Goal: Information Seeking & Learning: Learn about a topic

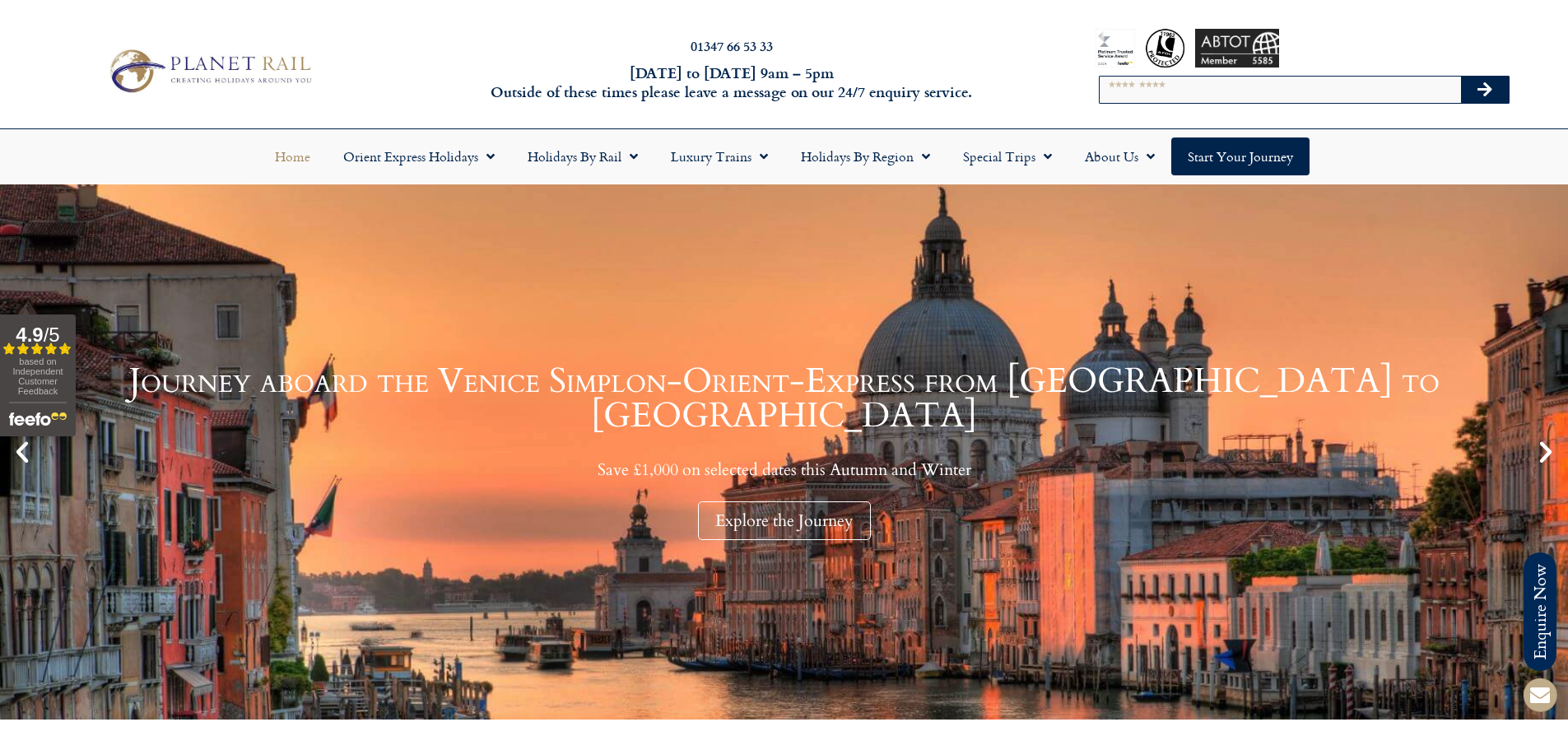
click at [1544, 683] on icon at bounding box center [1539, 694] width 39 height 39
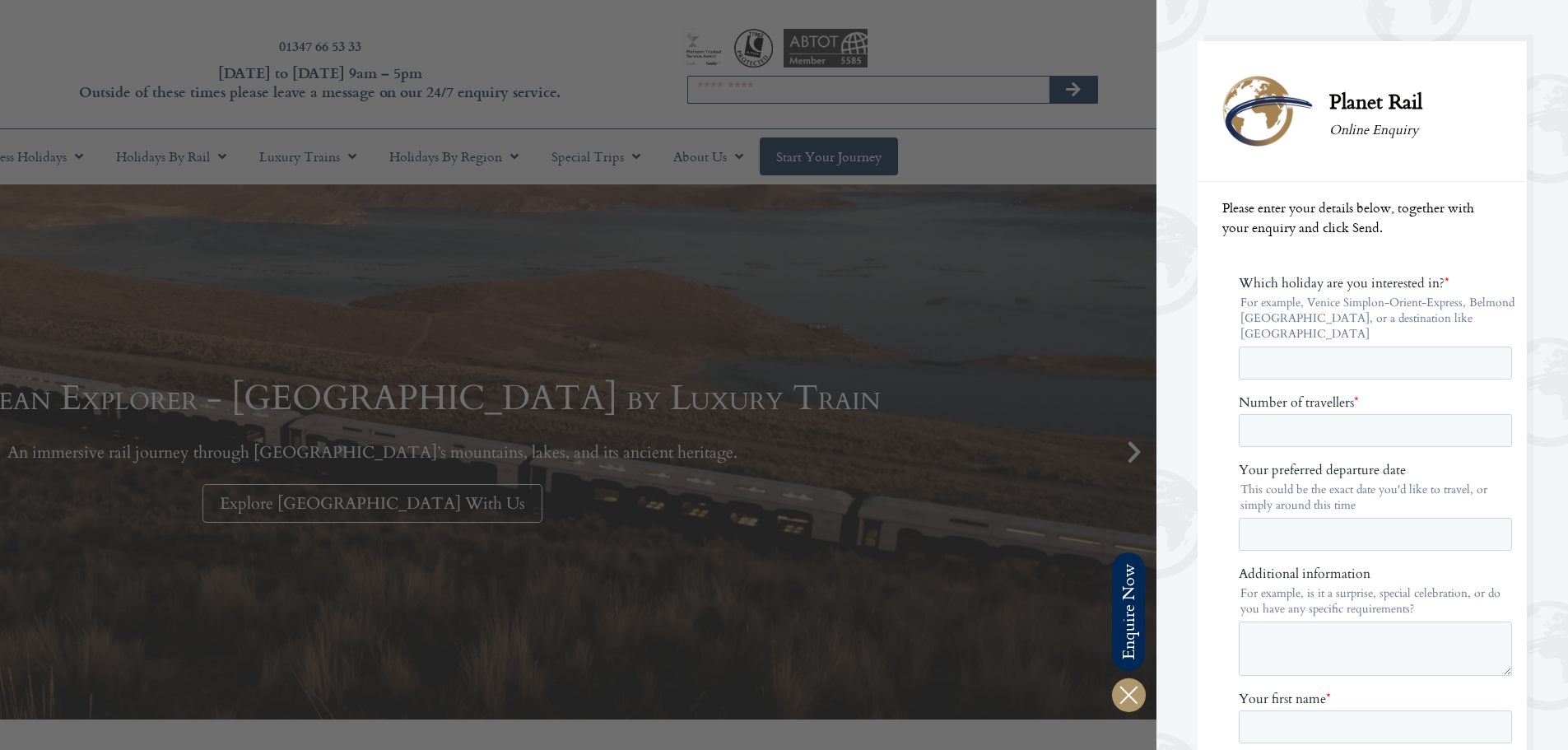
drag, startPoint x: 1174, startPoint y: 223, endPoint x: 1089, endPoint y: 211, distance: 85.8
click at [1172, 223] on div "Planet Rail Online Enquiry Please enter your details below, together with your …" at bounding box center [1387, 375] width 461 height 750
click at [1110, 60] on div at bounding box center [372, 375] width 1568 height 750
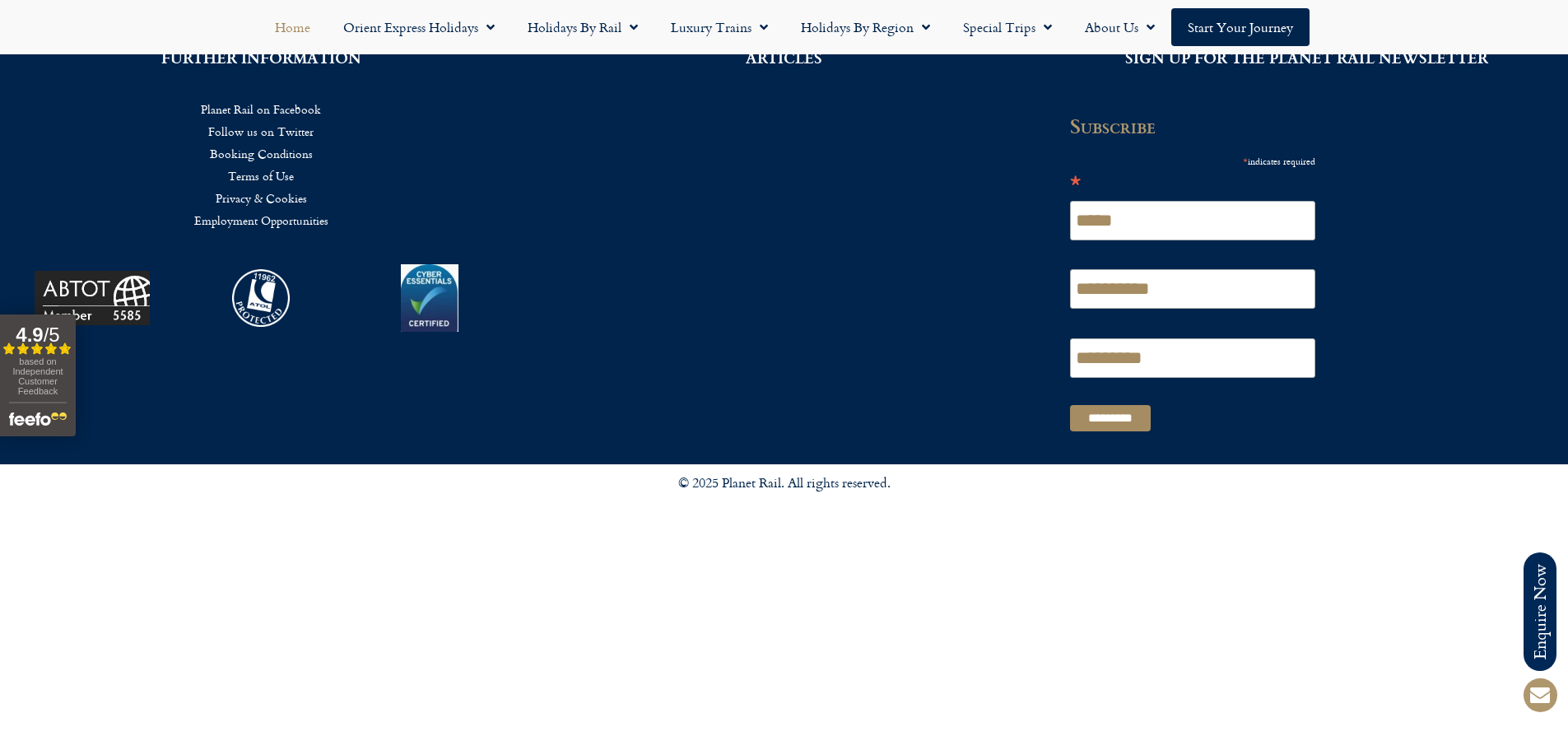
scroll to position [4526, 0]
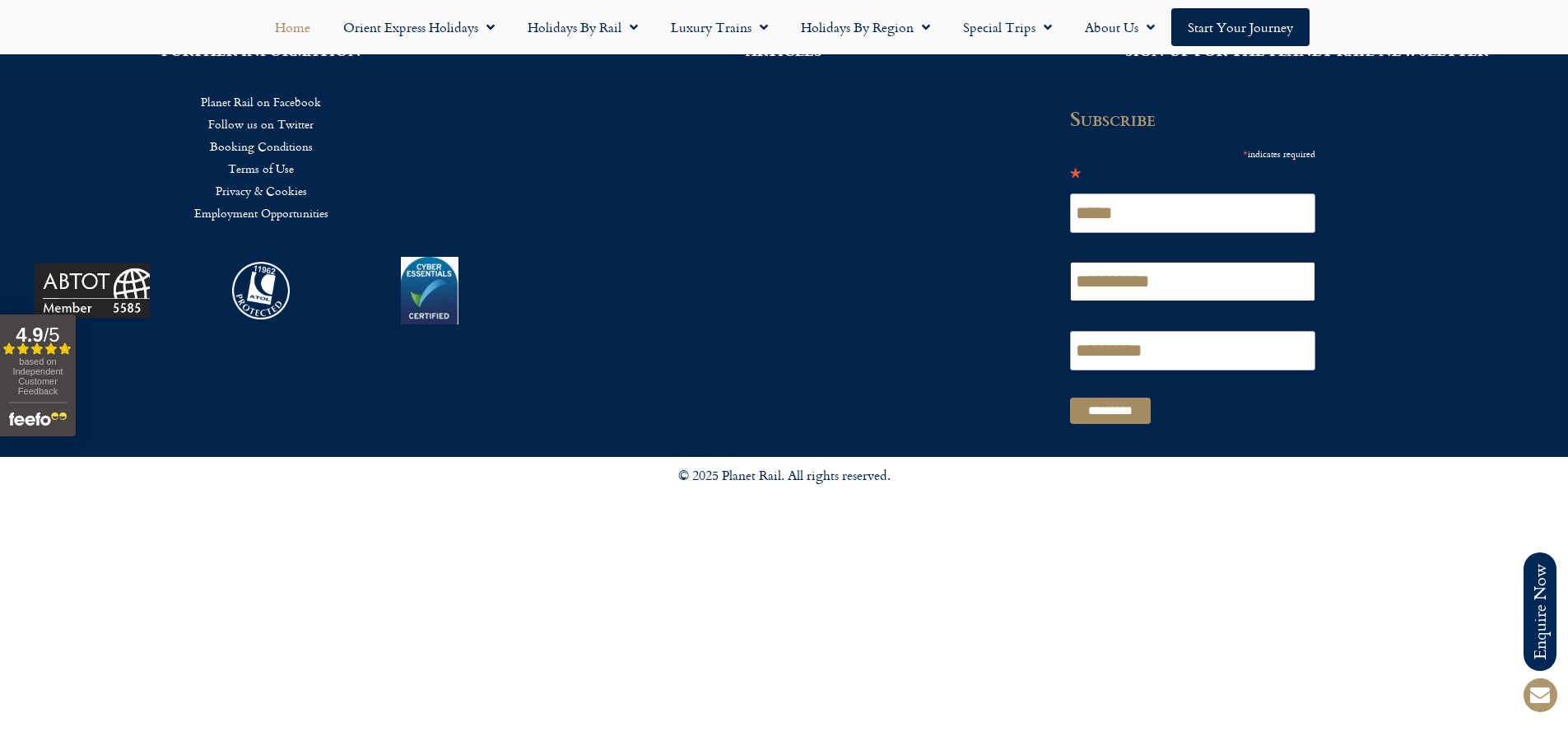
click at [1202, 297] on input "**********" at bounding box center [1193, 281] width 245 height 39
click at [1199, 345] on input "*********" at bounding box center [1193, 350] width 245 height 39
click at [1119, 402] on input "*********" at bounding box center [1110, 410] width 81 height 26
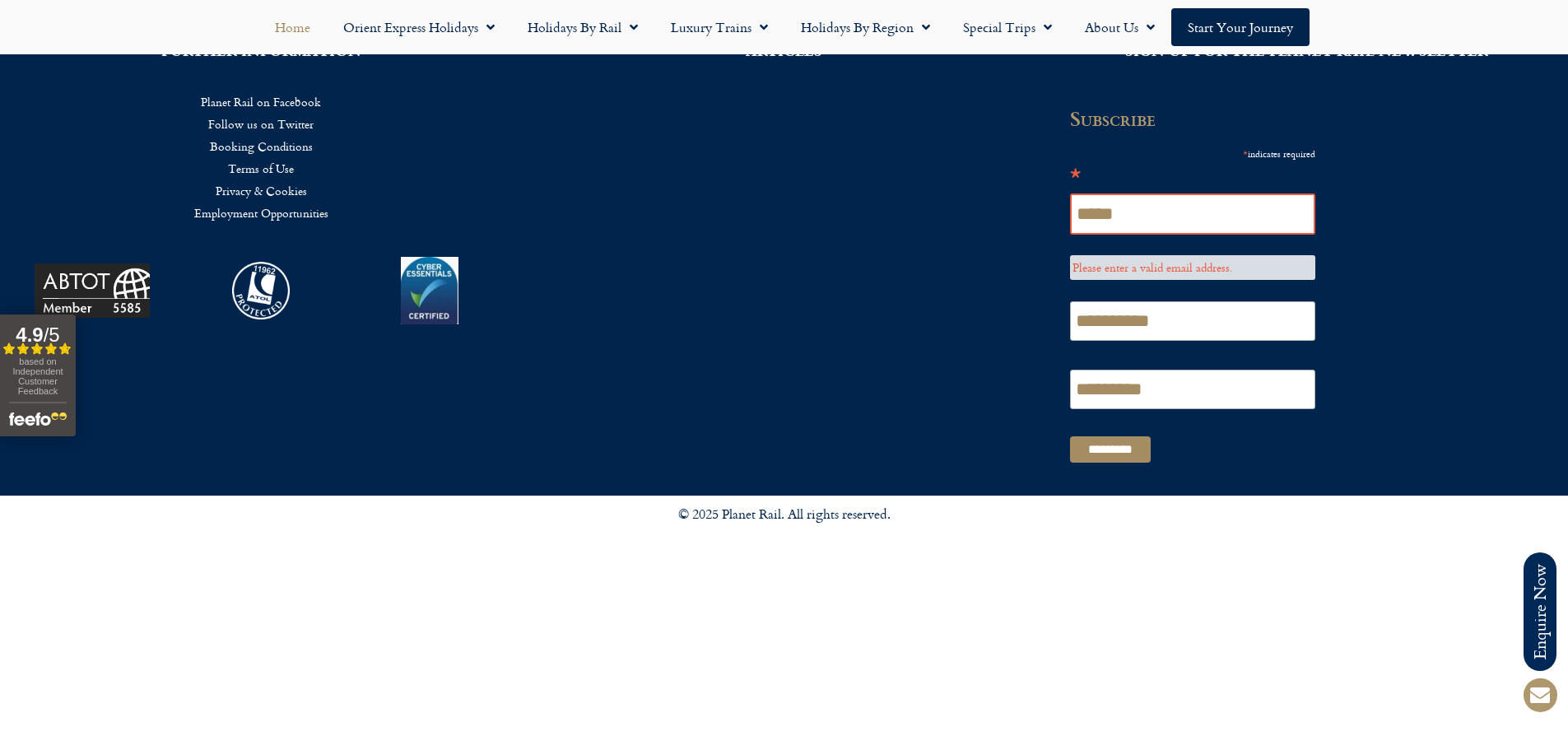
click at [933, 302] on div "ARTICLES" at bounding box center [784, 257] width 522 height 477
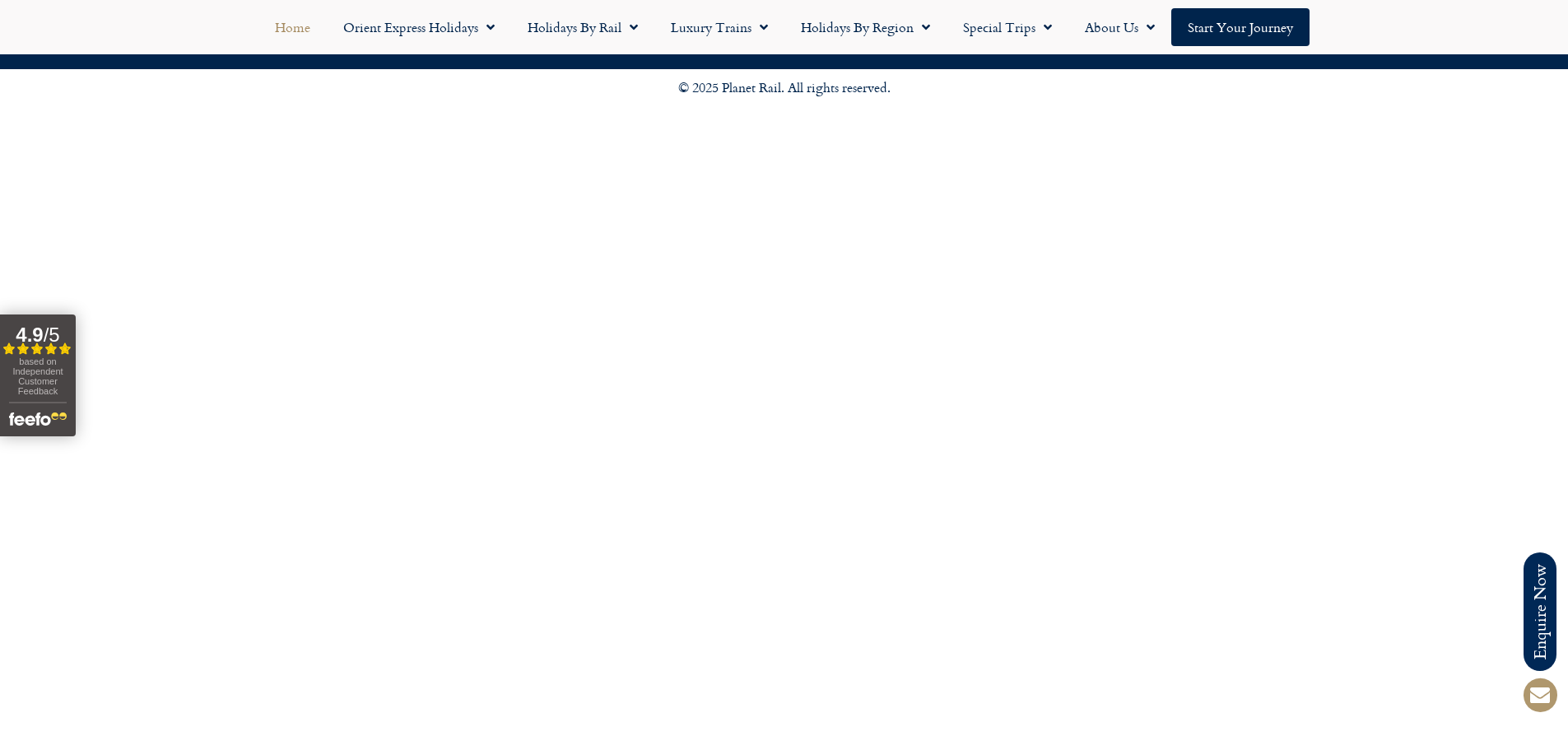
scroll to position [4294, 0]
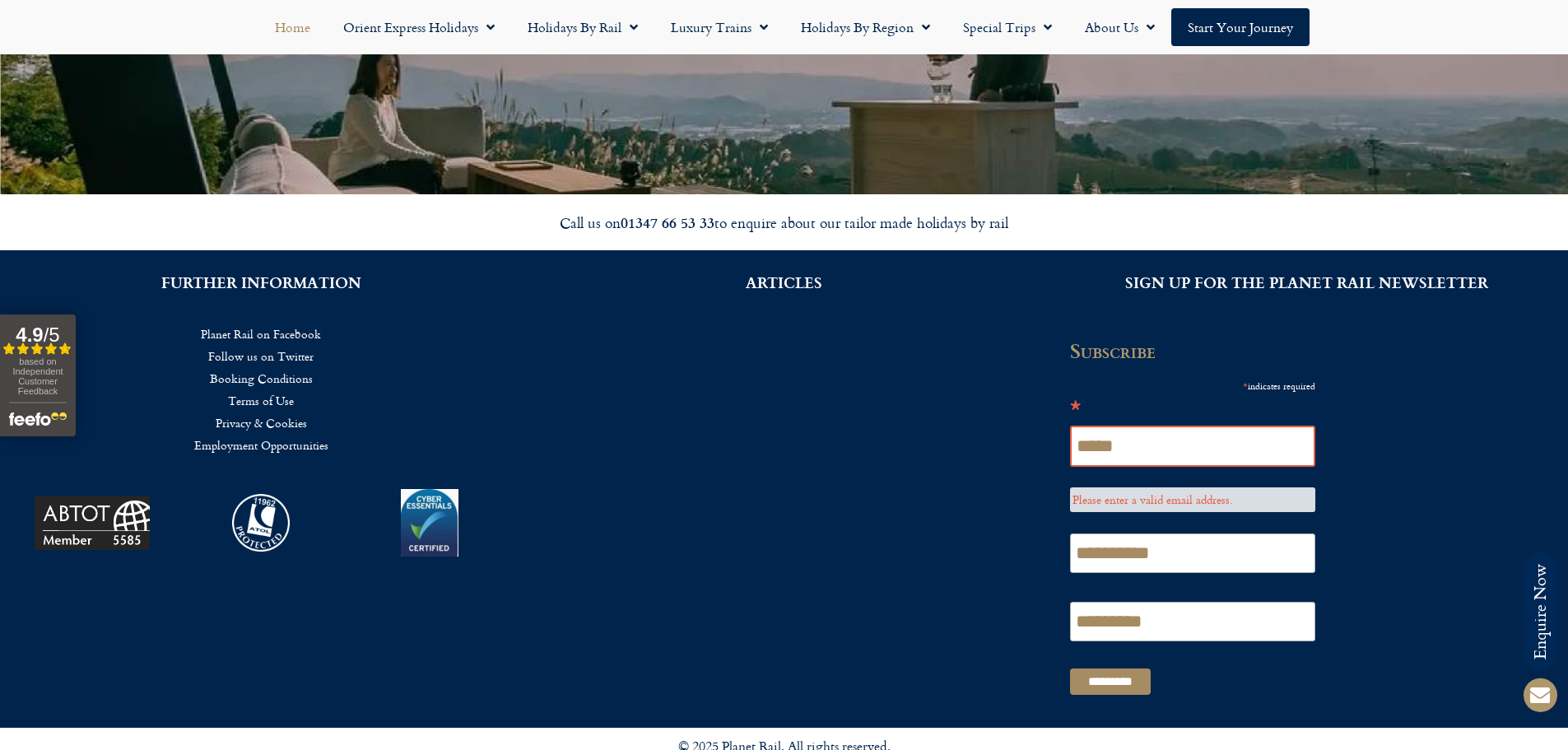
click at [1259, 299] on div "SIGN UP FOR THE PLANET RAIL NEWSLETTER" at bounding box center [1306, 282] width 506 height 48
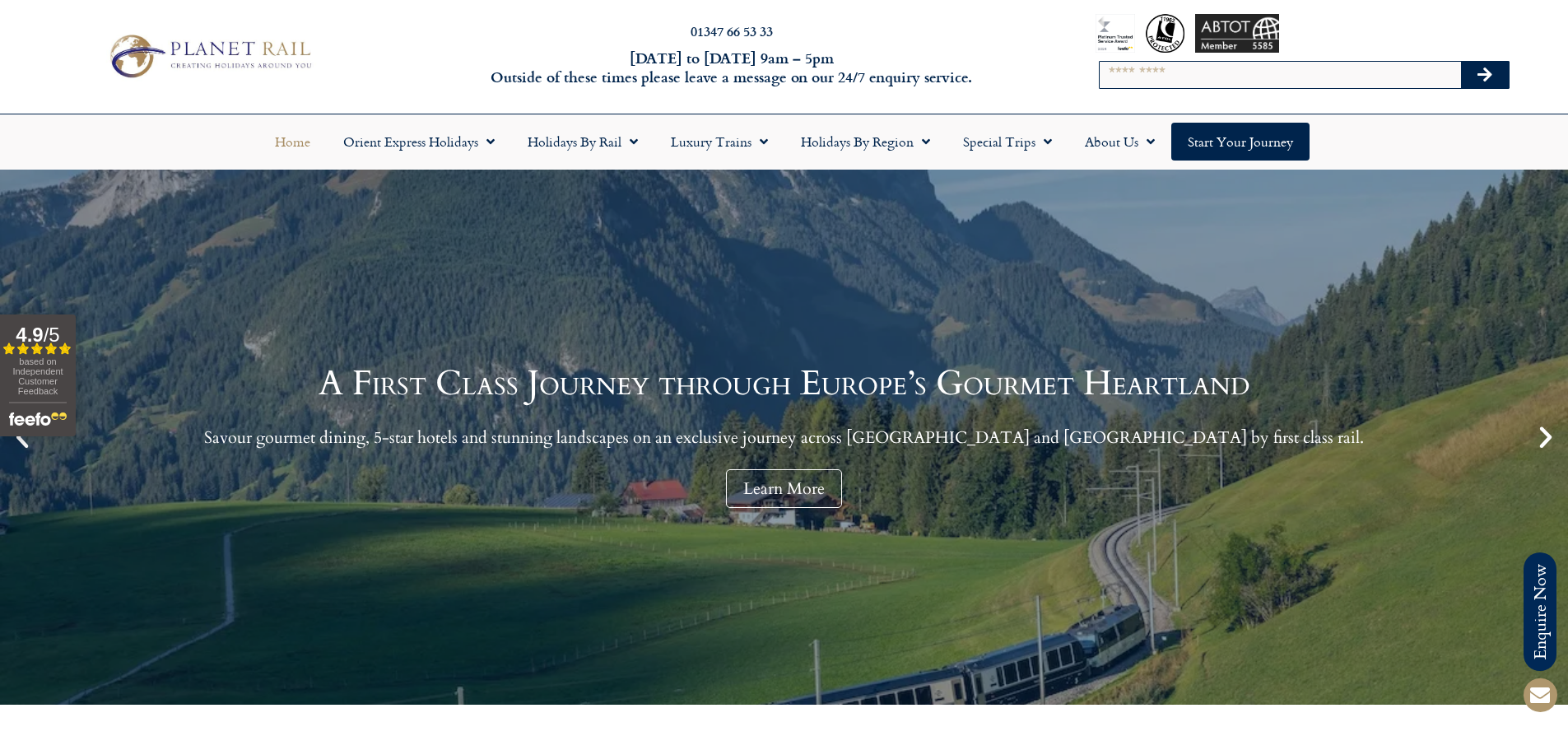
scroll to position [0, 0]
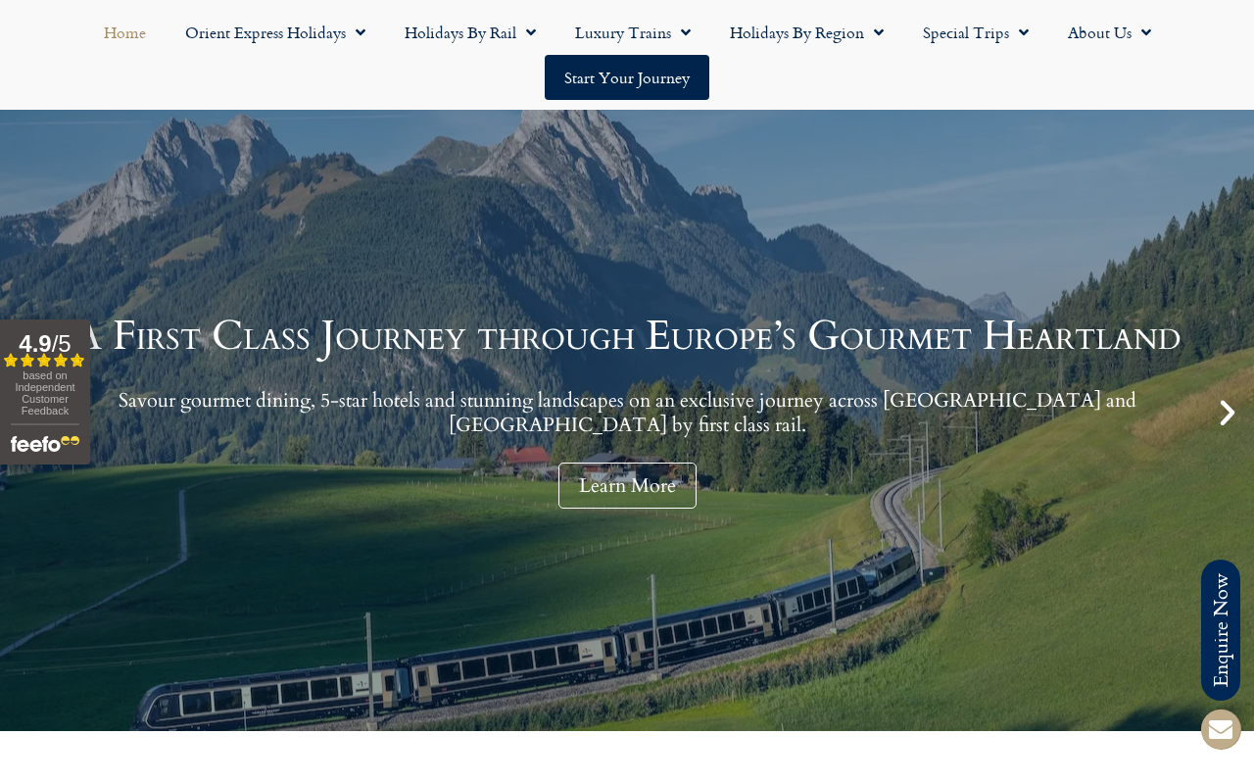
scroll to position [196, 0]
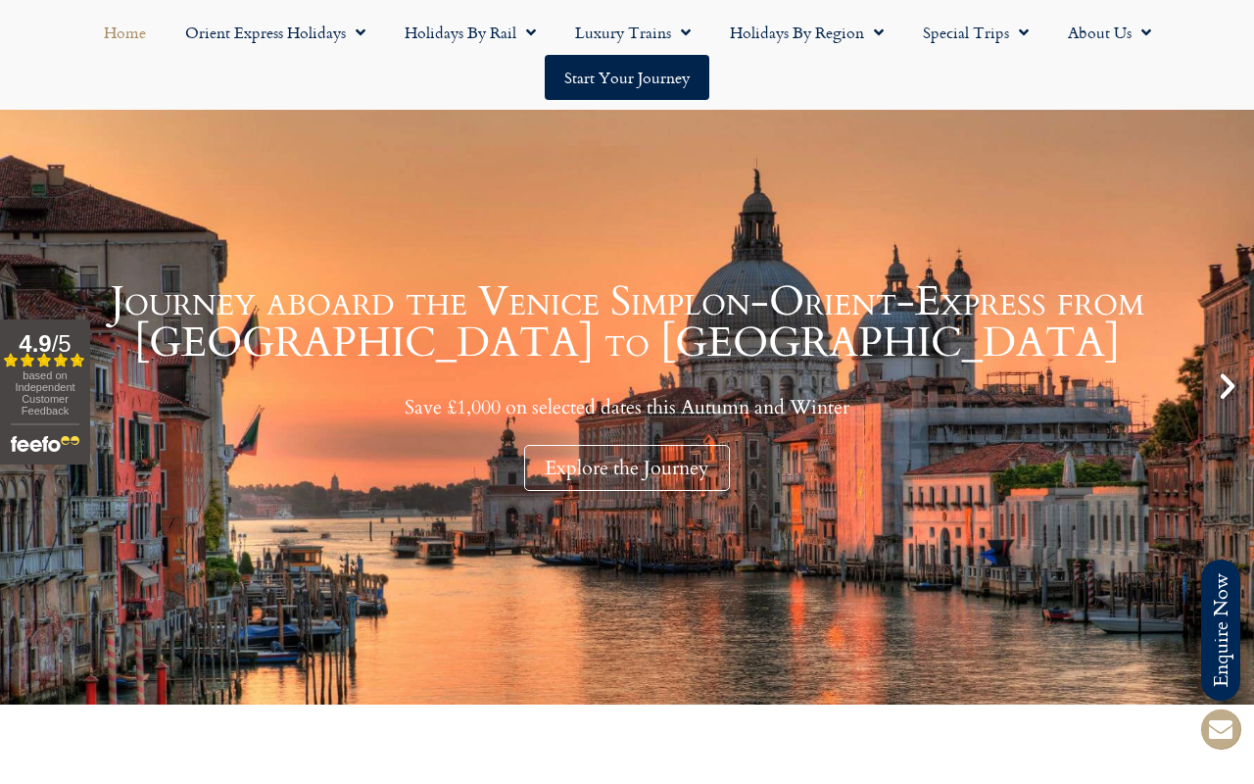
click at [1226, 740] on icon at bounding box center [1220, 728] width 47 height 47
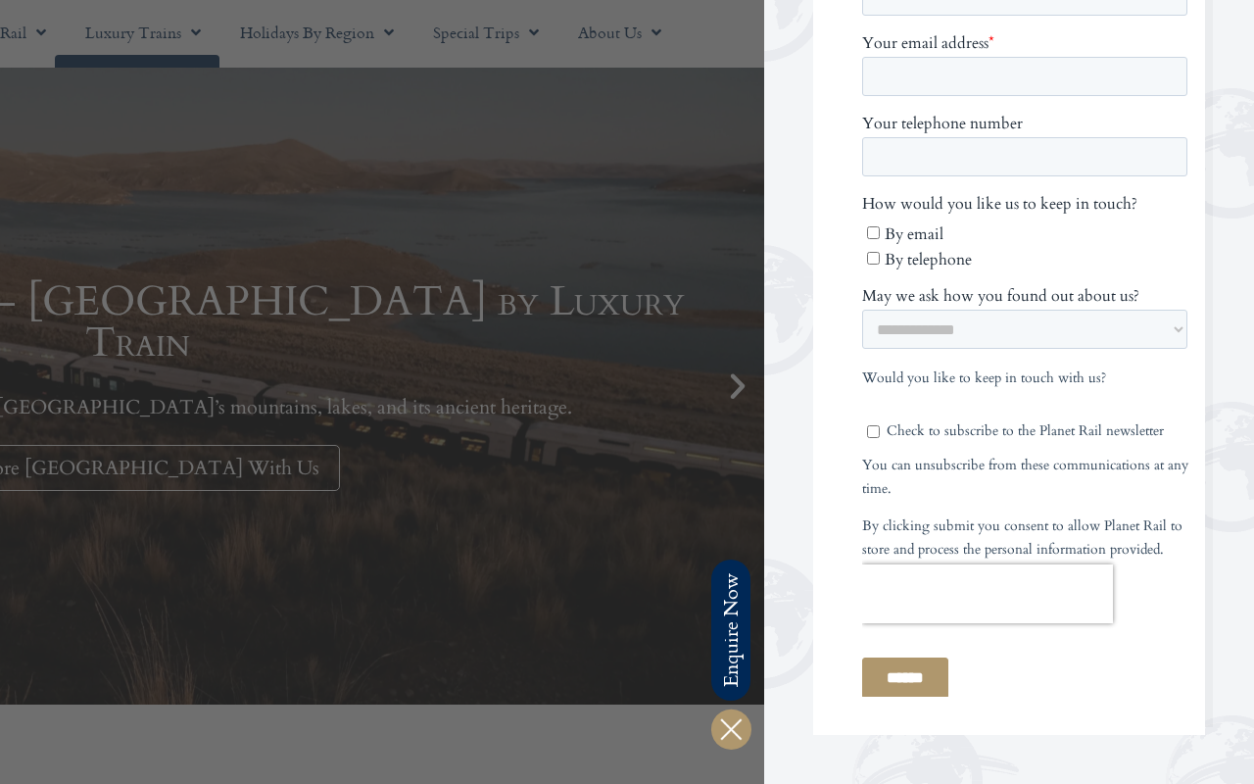
scroll to position [851, 0]
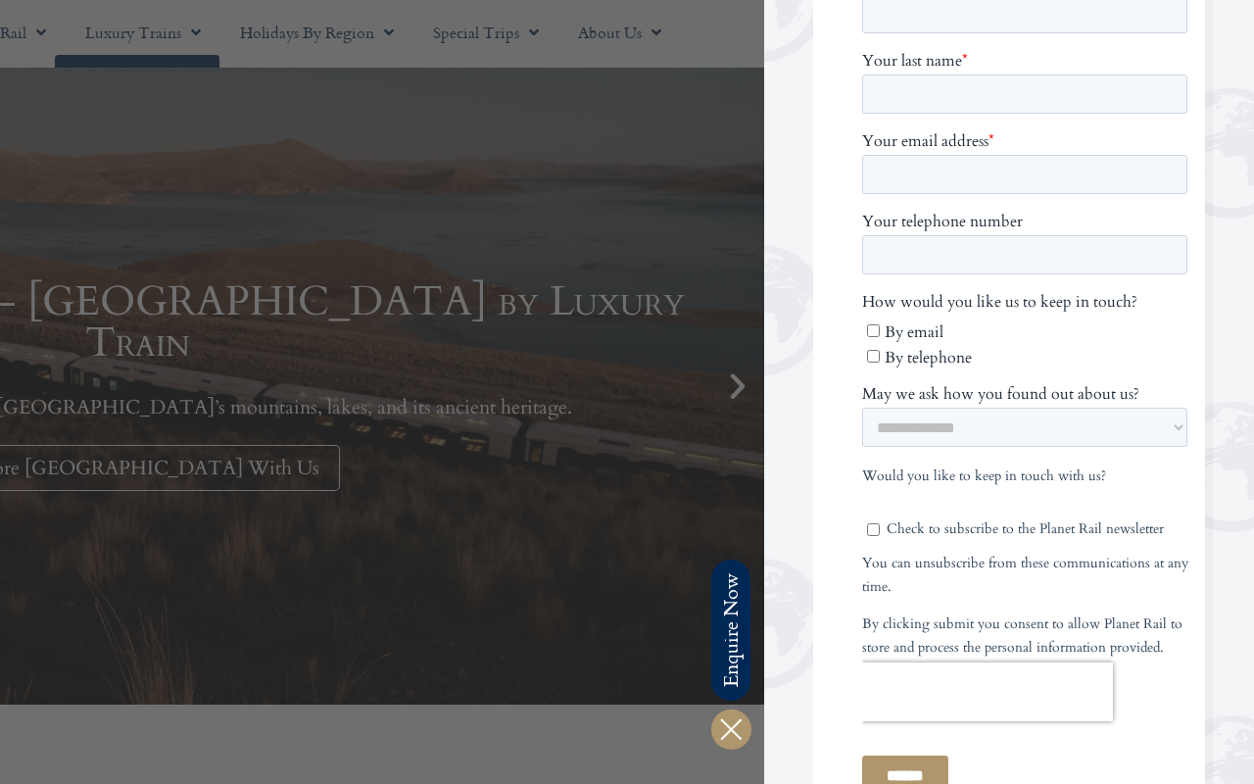
click at [731, 390] on div at bounding box center [137, 392] width 1254 height 784
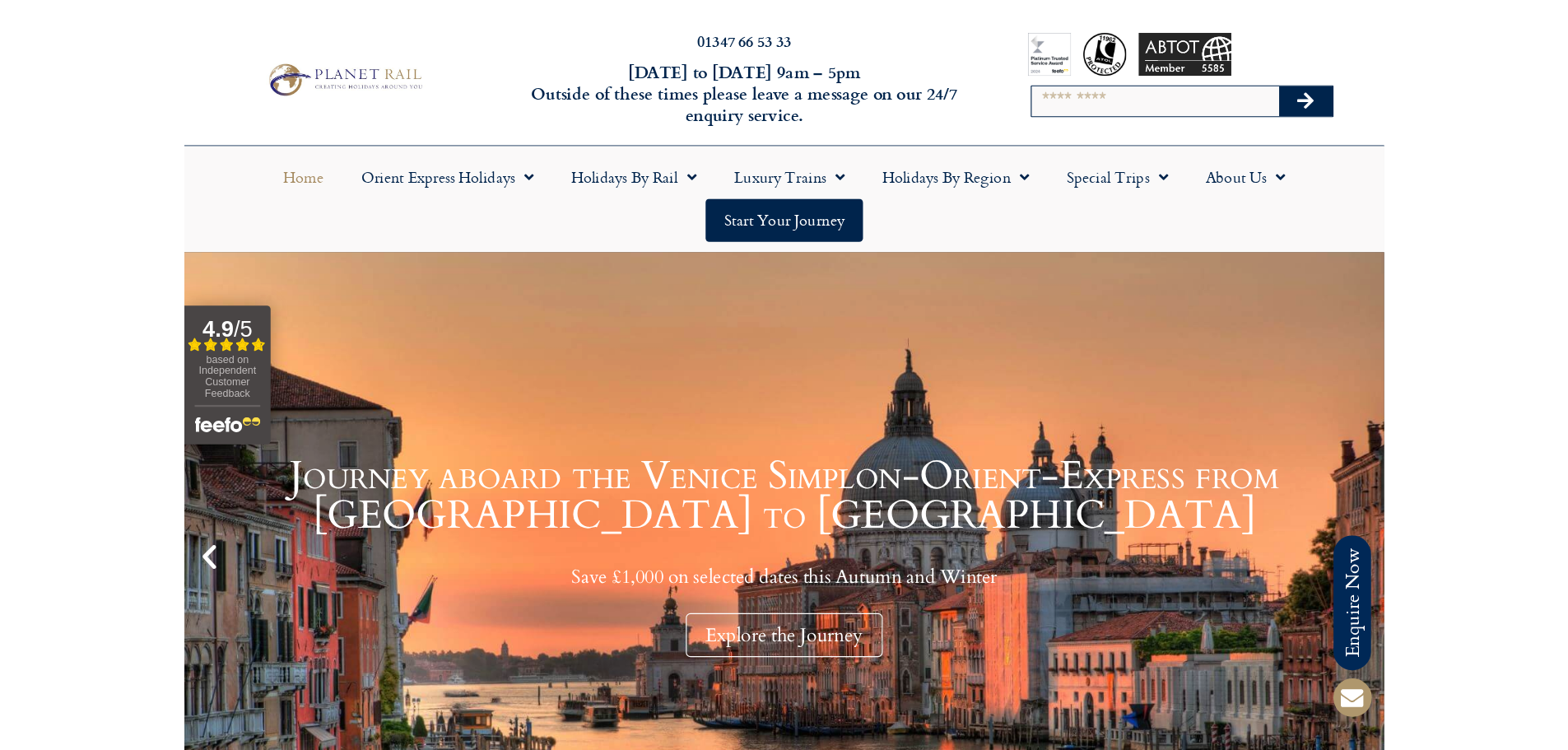
scroll to position [0, 0]
